Goal: Information Seeking & Learning: Find specific fact

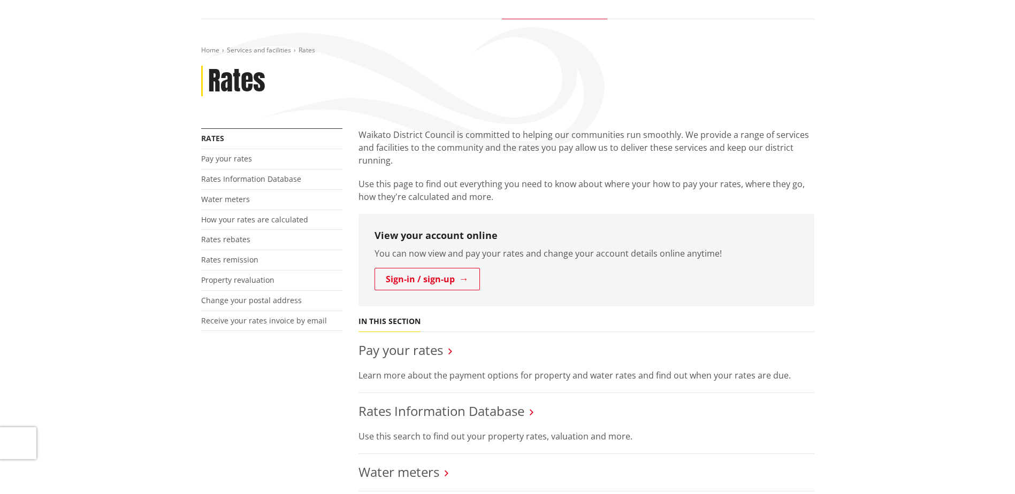
scroll to position [321, 0]
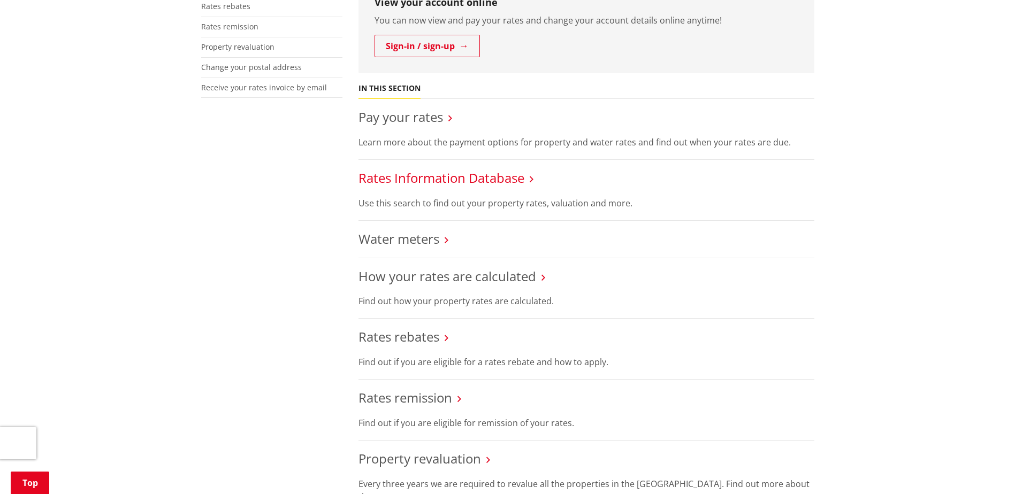
click at [463, 174] on link "Rates Information Database" at bounding box center [442, 178] width 166 height 18
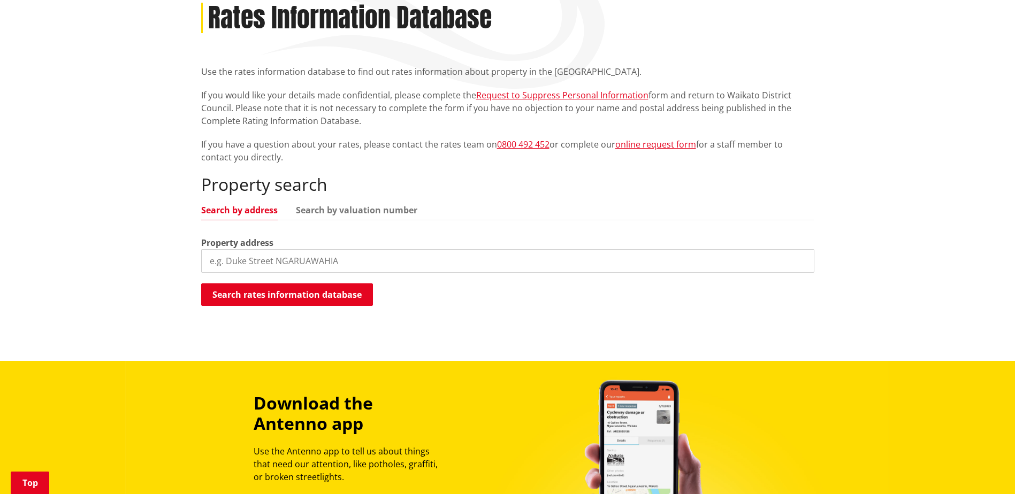
scroll to position [161, 0]
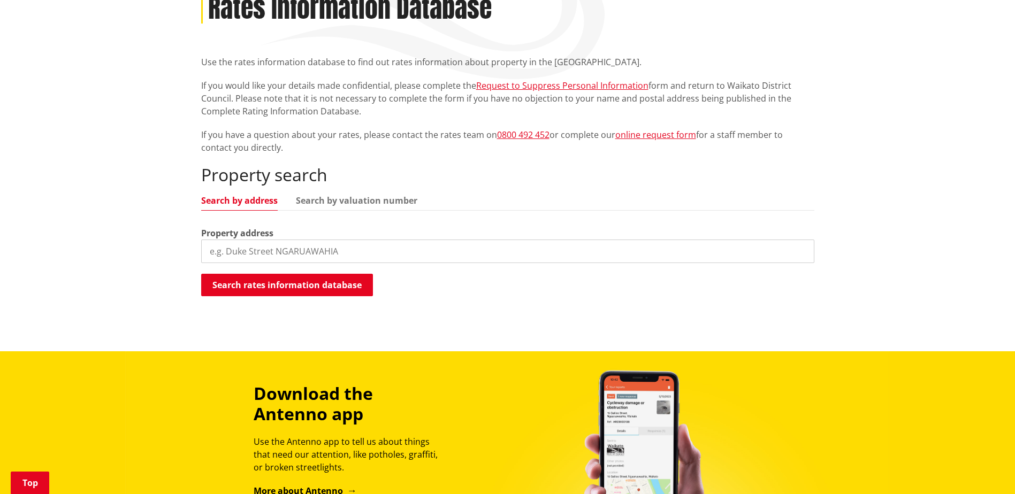
click at [304, 247] on input "search" at bounding box center [507, 252] width 613 height 24
paste input "40 Main Road, Raglan, 3225"
click at [285, 284] on button "Search rates information database" at bounding box center [287, 285] width 172 height 22
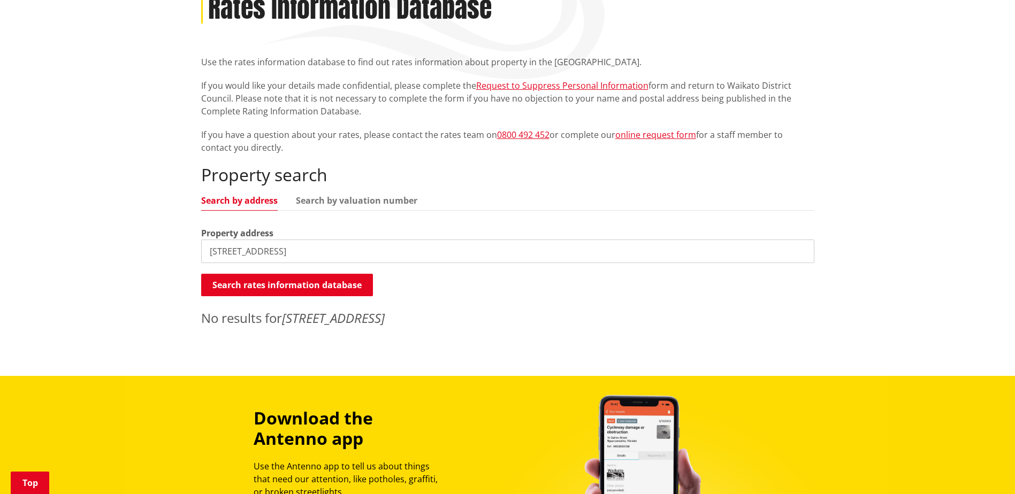
click at [326, 257] on input "40 Main Road, Raglan, 3225" at bounding box center [507, 252] width 613 height 24
type input "40 Main Road"
click at [294, 277] on button "Search rates information database" at bounding box center [287, 285] width 172 height 22
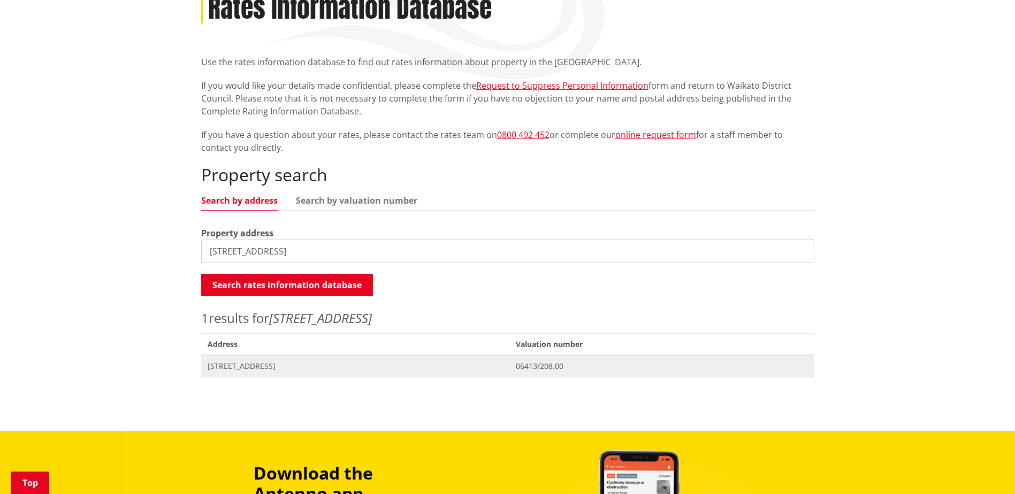
click at [253, 369] on span "40 Main Road RAGLAN" at bounding box center [356, 366] width 296 height 11
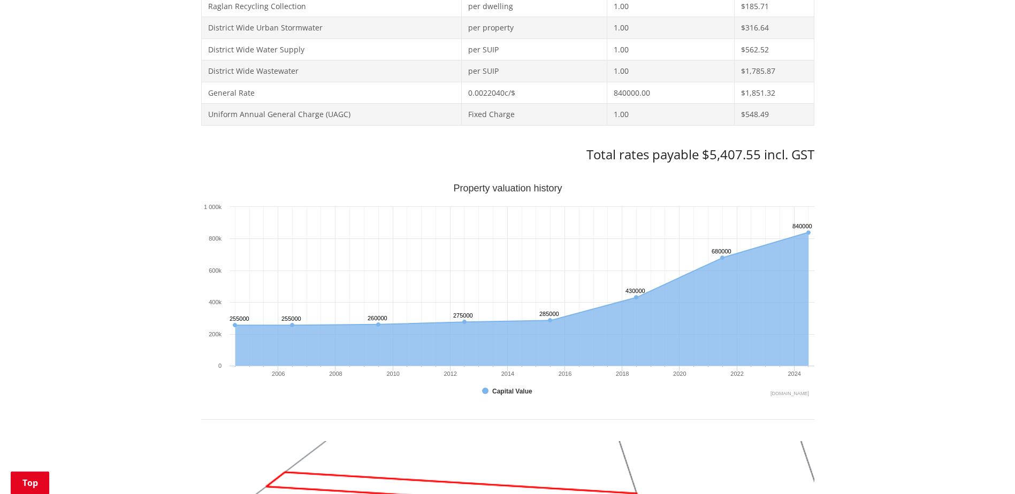
scroll to position [589, 0]
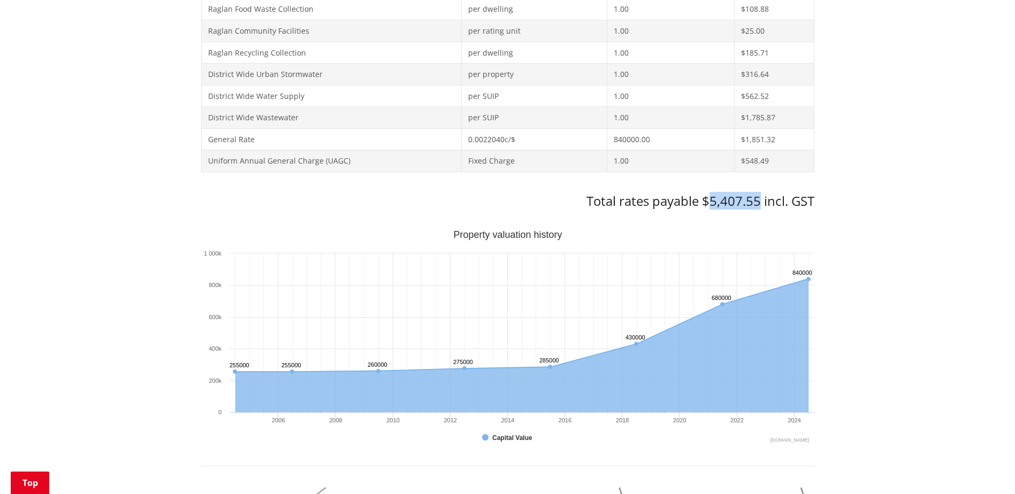
drag, startPoint x: 711, startPoint y: 200, endPoint x: 758, endPoint y: 199, distance: 46.6
click at [758, 199] on h3 "Total rates payable $5,407.55 incl. GST" at bounding box center [507, 202] width 613 height 16
copy h3 "5,407.55"
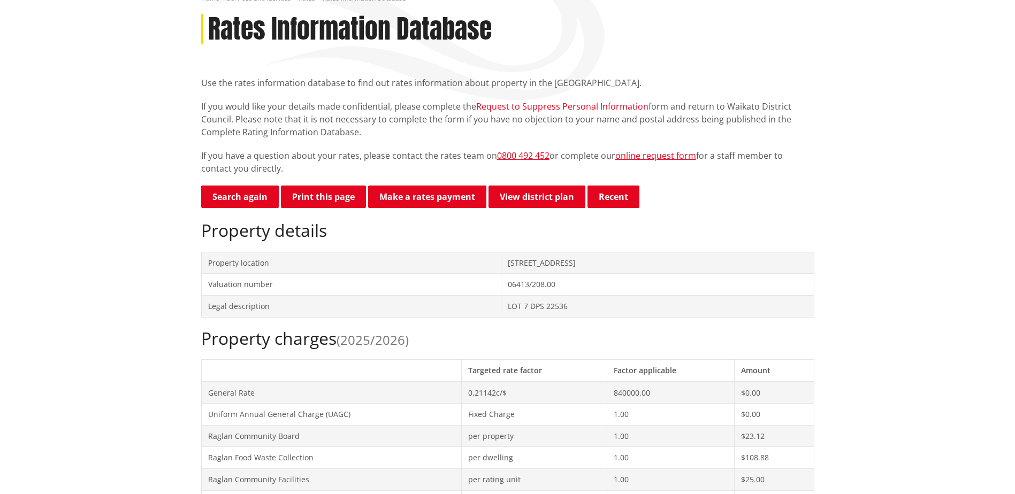
scroll to position [0, 0]
